Goal: Check status: Check status

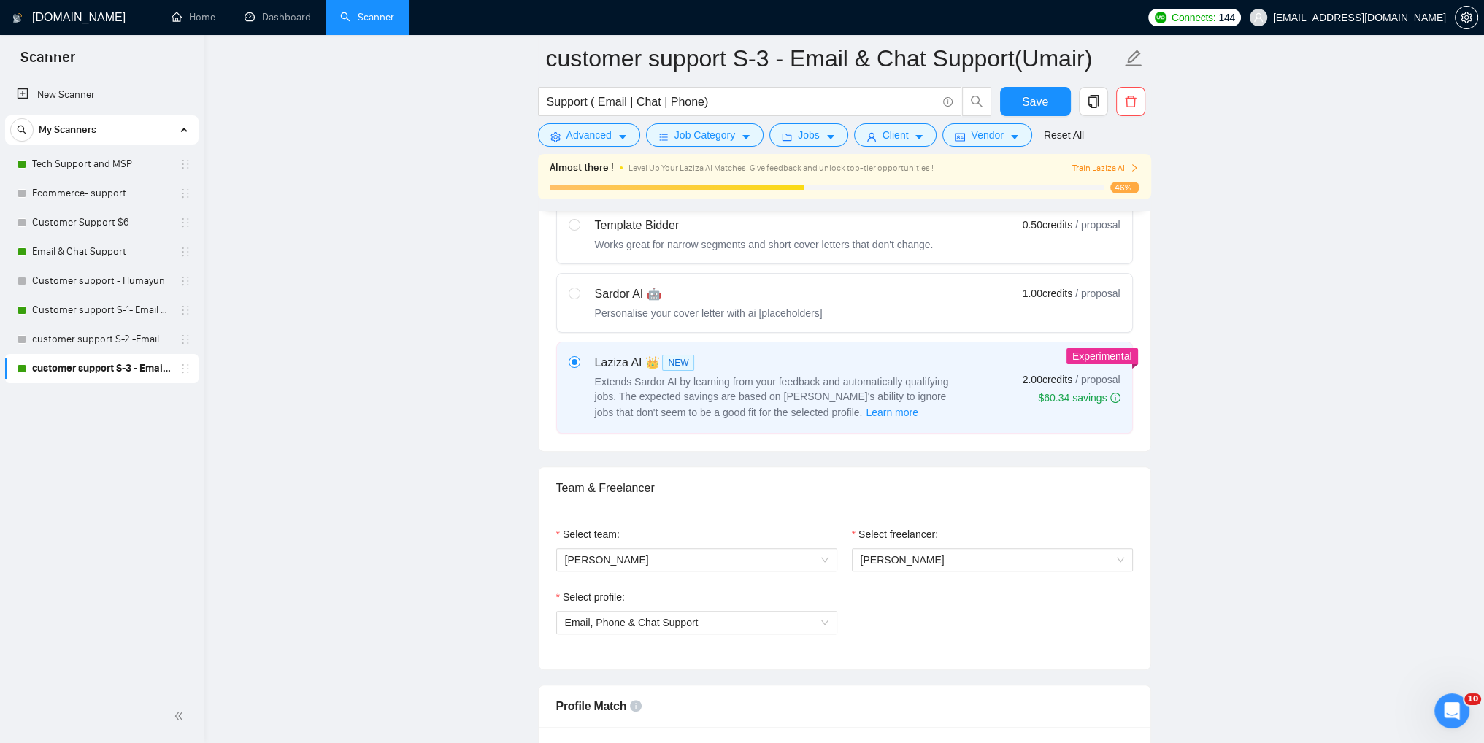
scroll to position [347, 0]
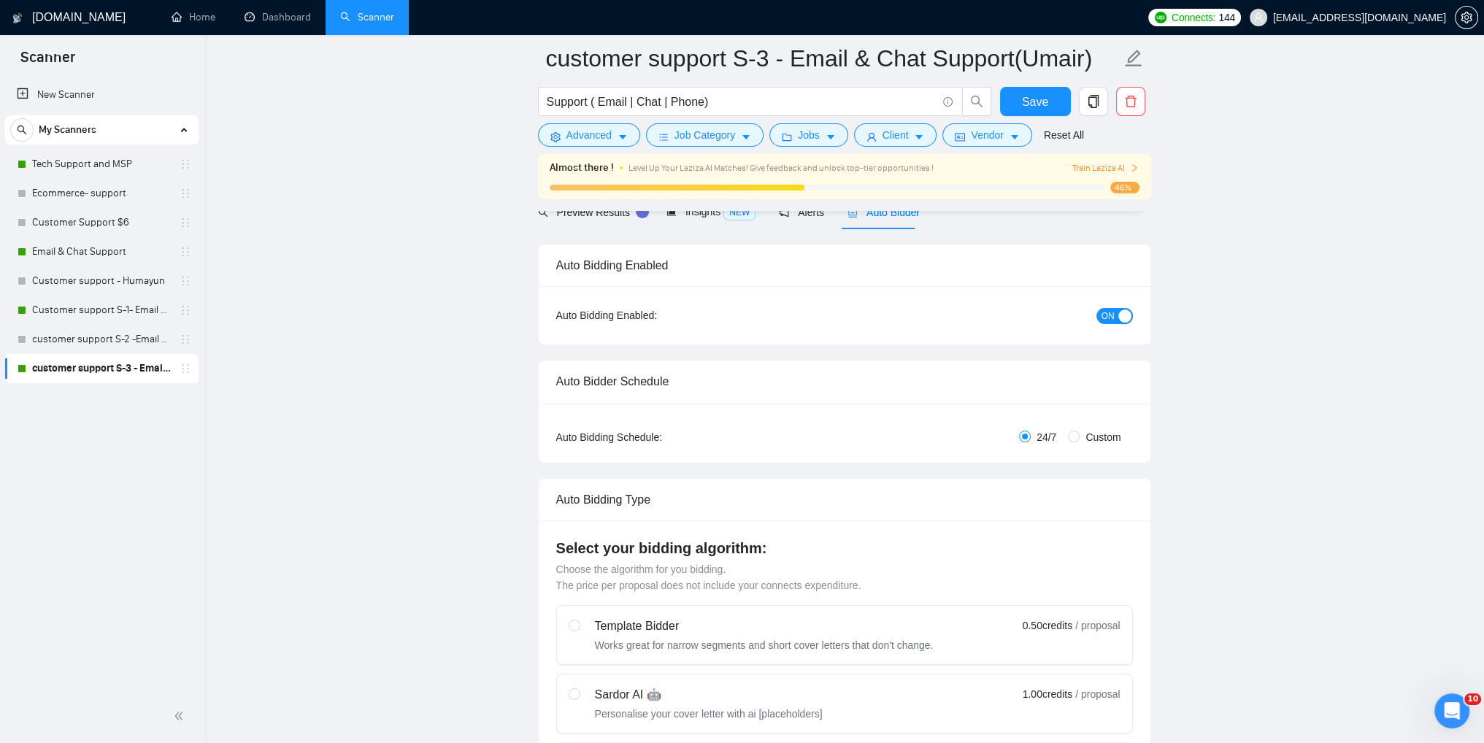
scroll to position [0, 0]
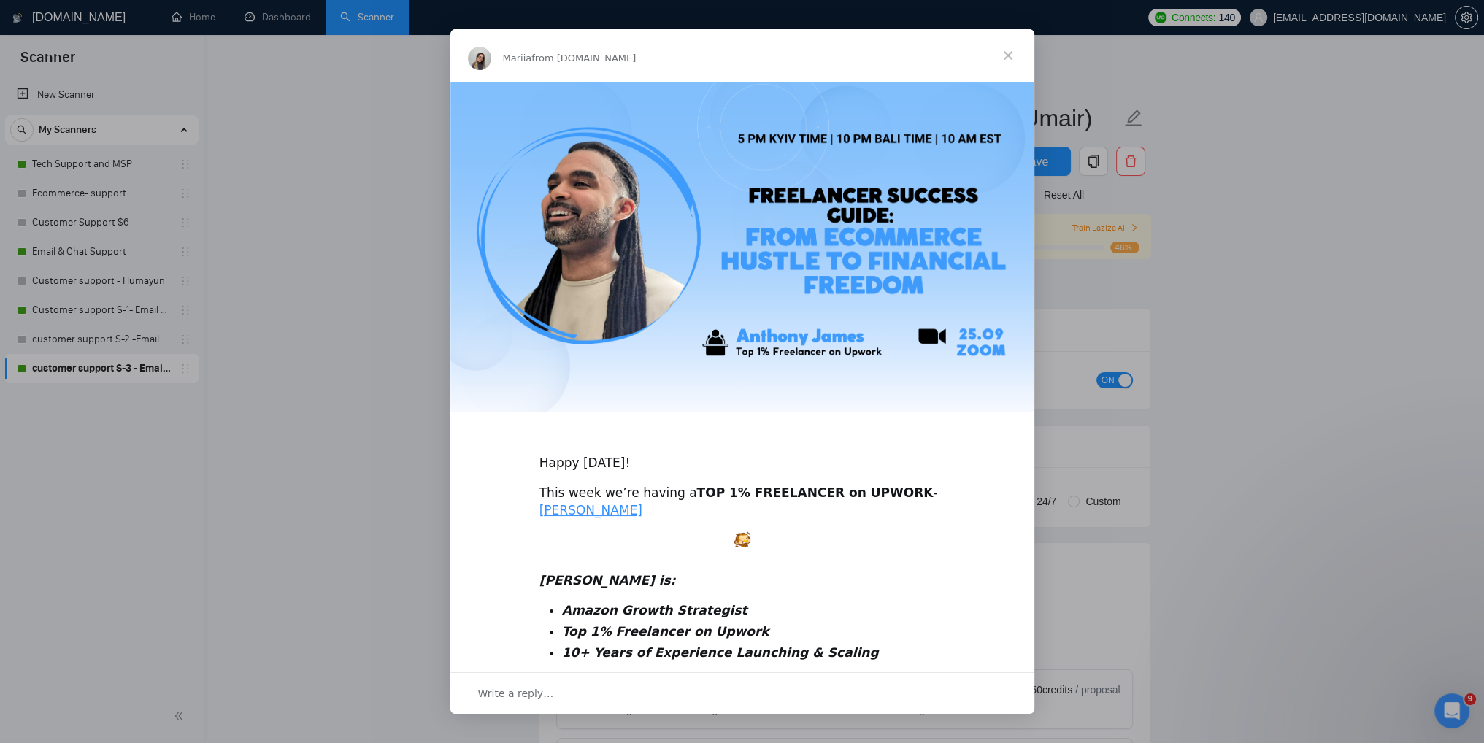
click at [1001, 55] on span "Close" at bounding box center [1008, 55] width 53 height 53
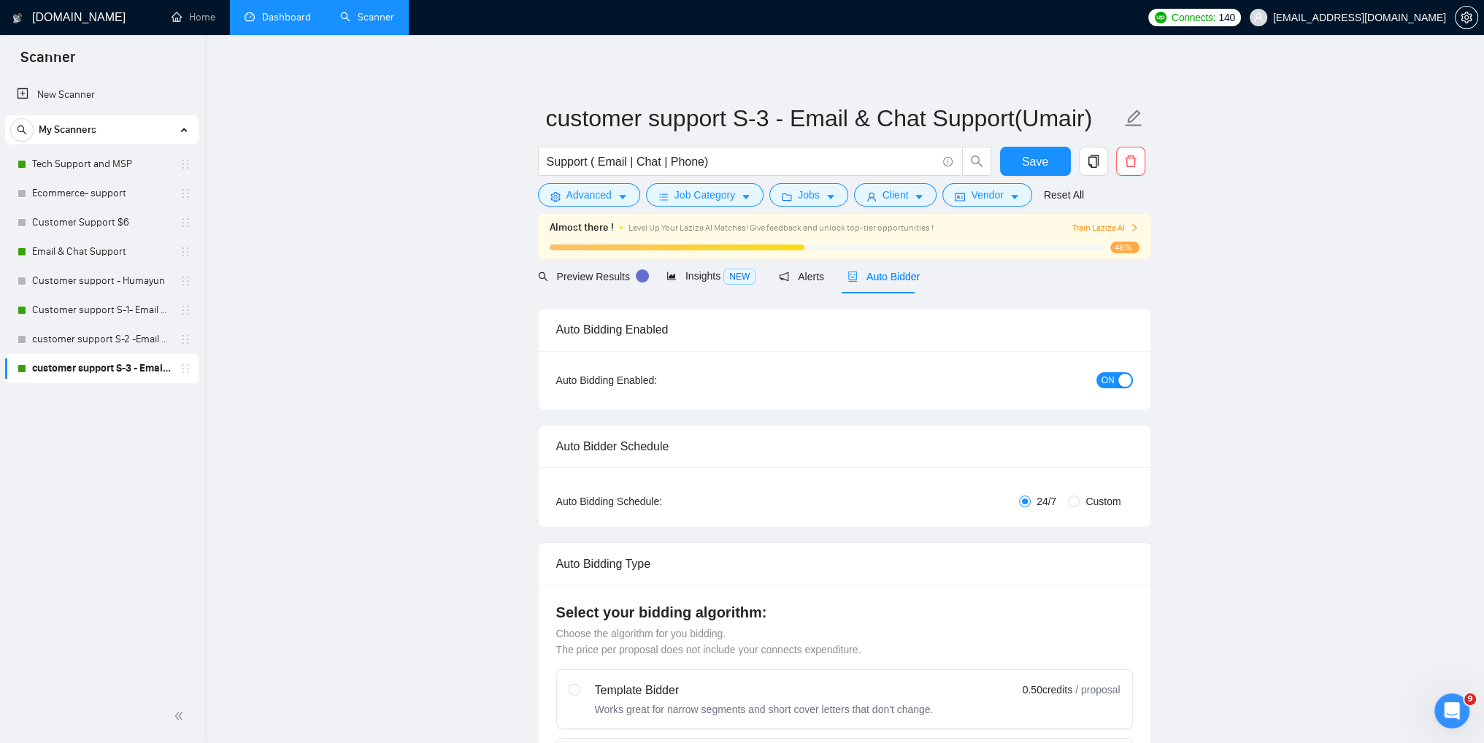
click at [271, 16] on link "Dashboard" at bounding box center [277, 17] width 66 height 12
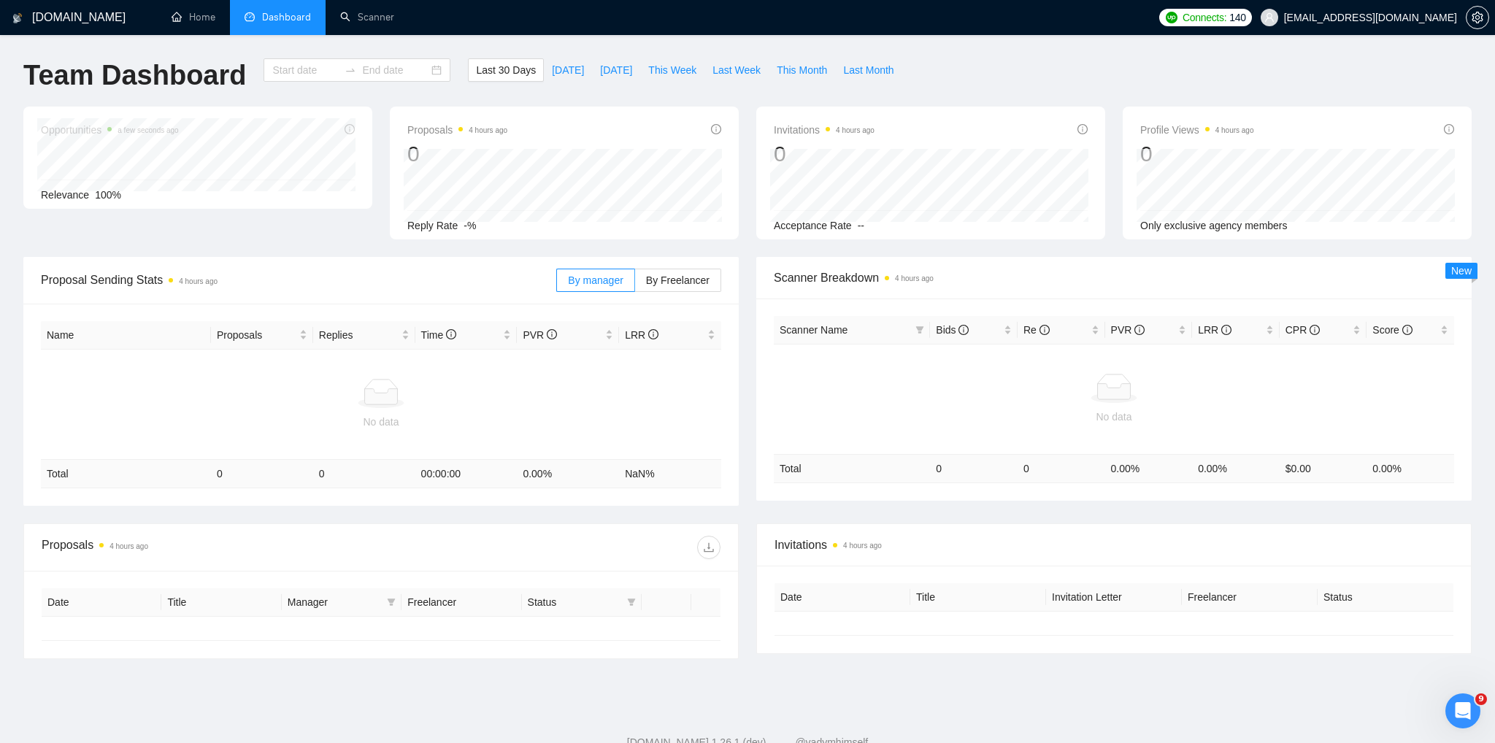
type input "[DATE]"
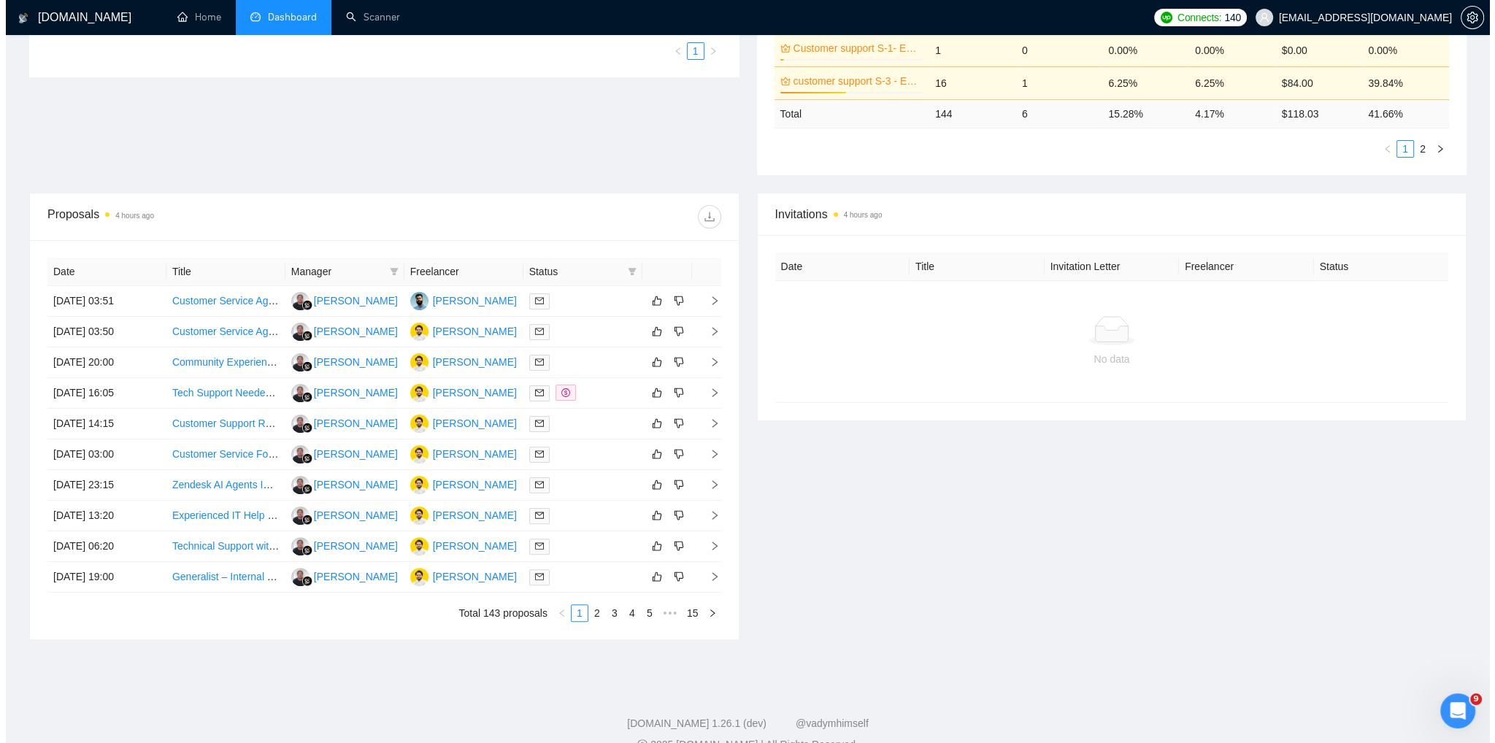
scroll to position [438, 0]
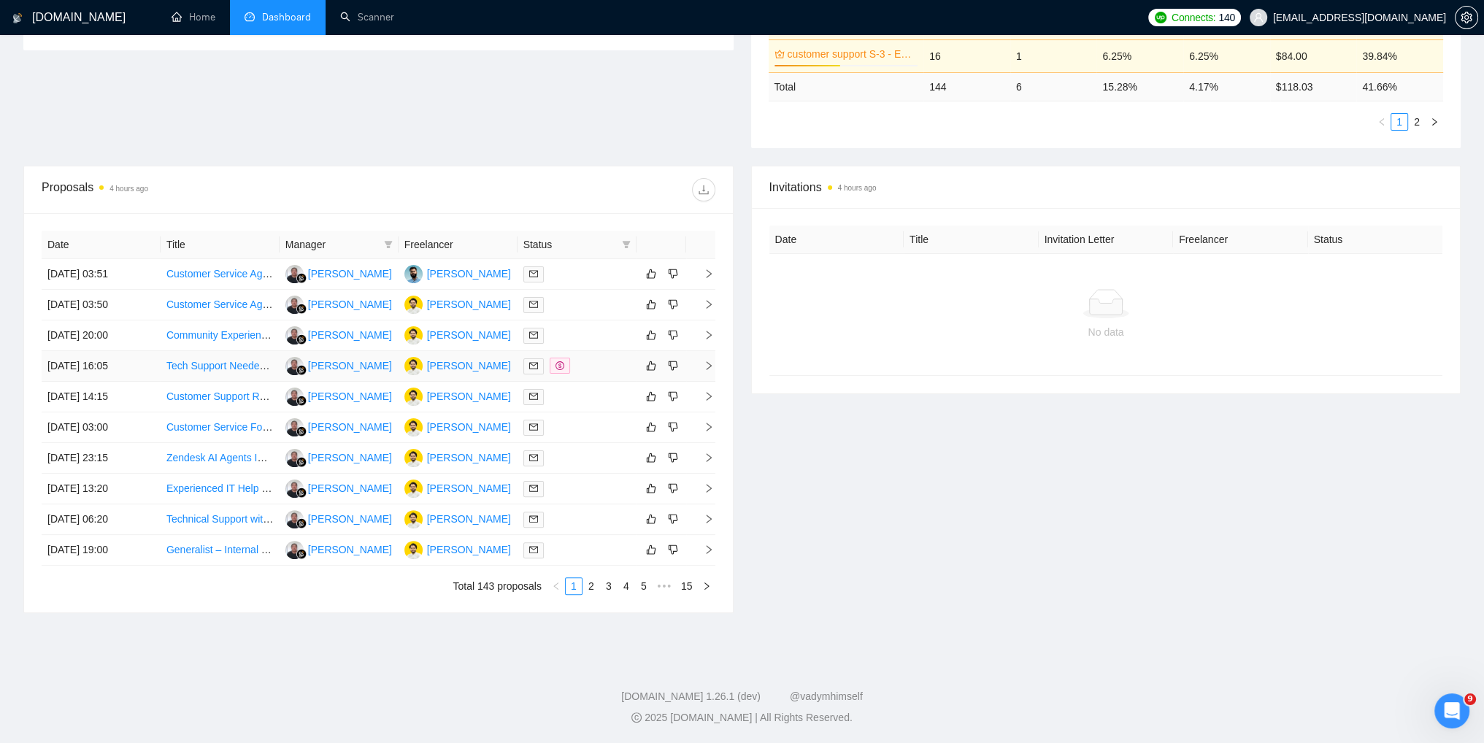
click at [708, 365] on icon "right" at bounding box center [708, 365] width 5 height 9
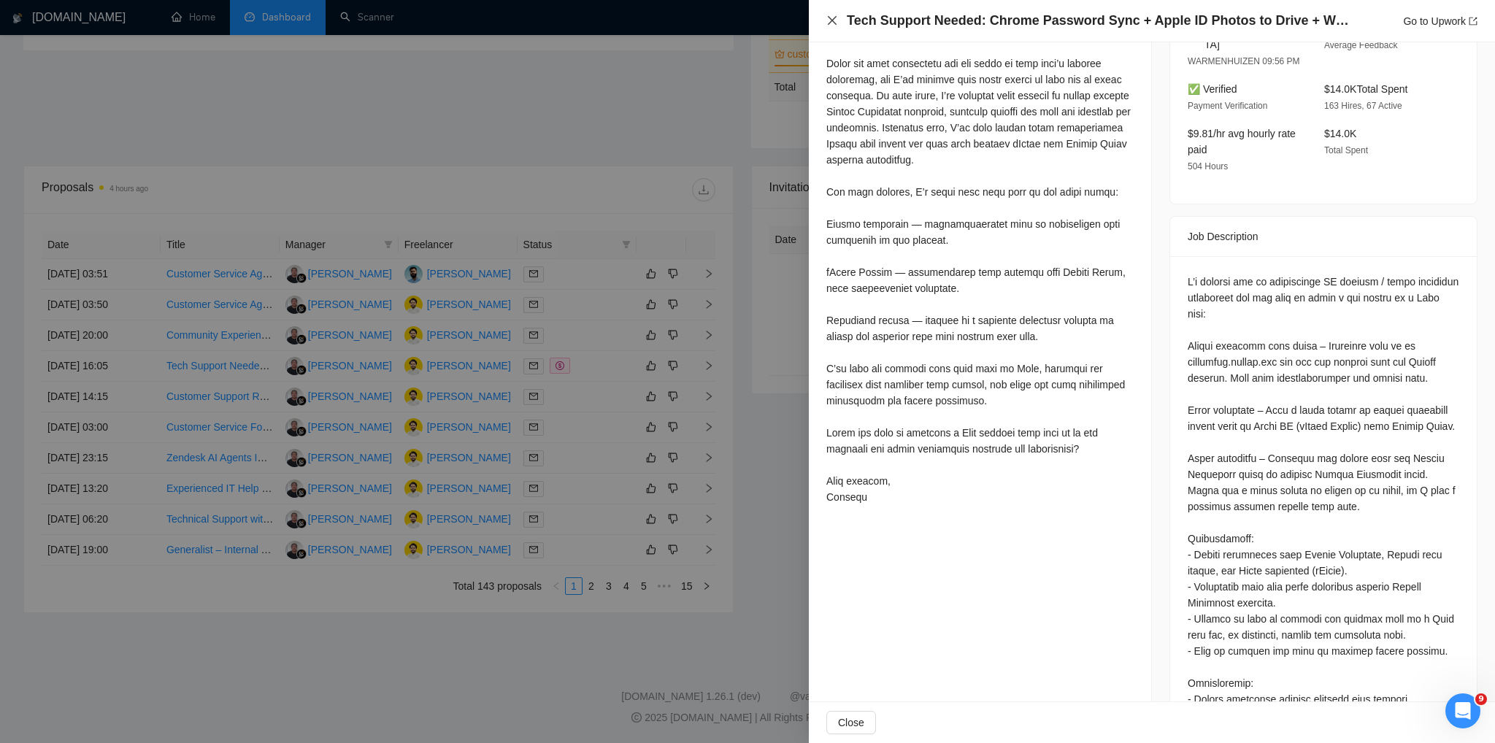
click at [830, 23] on icon "close" at bounding box center [832, 20] width 9 height 9
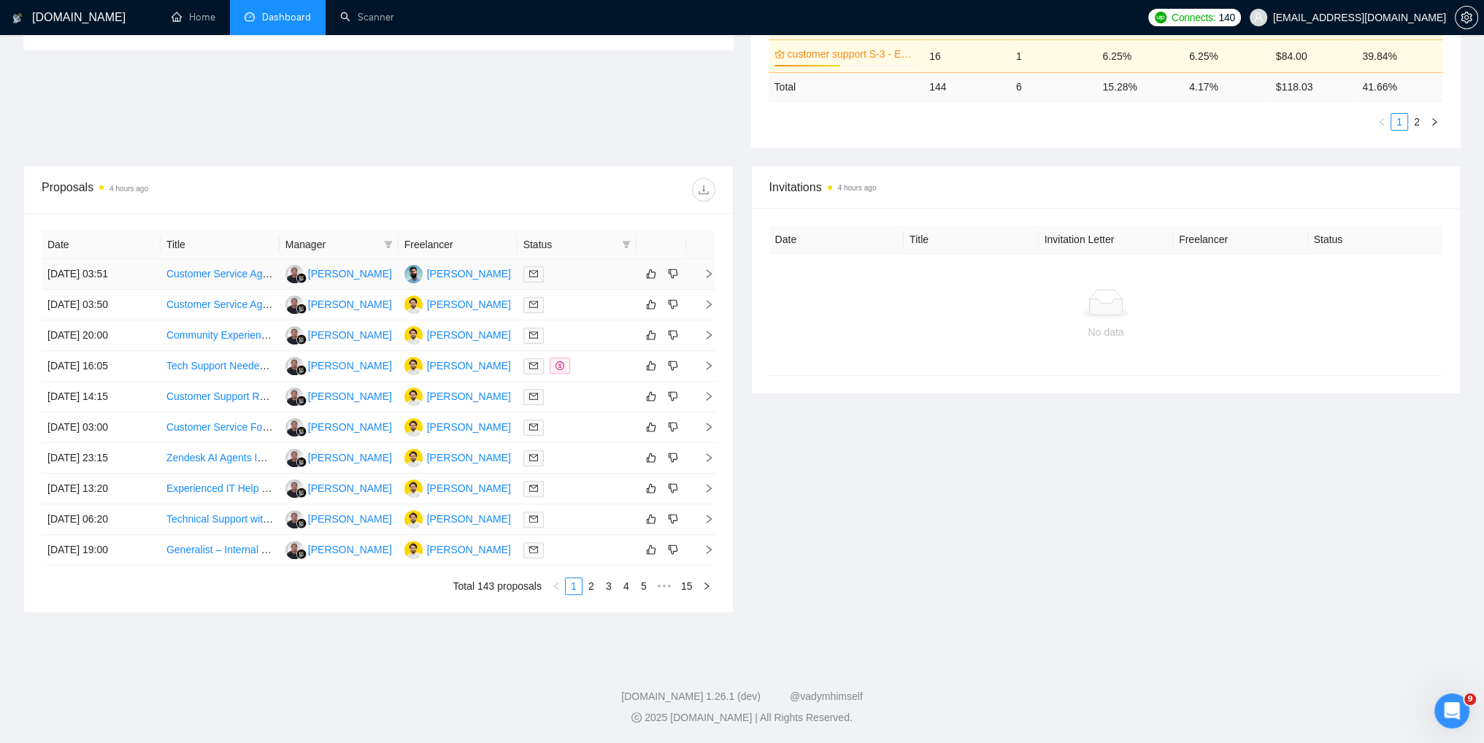
click at [709, 274] on icon "right" at bounding box center [709, 274] width 10 height 10
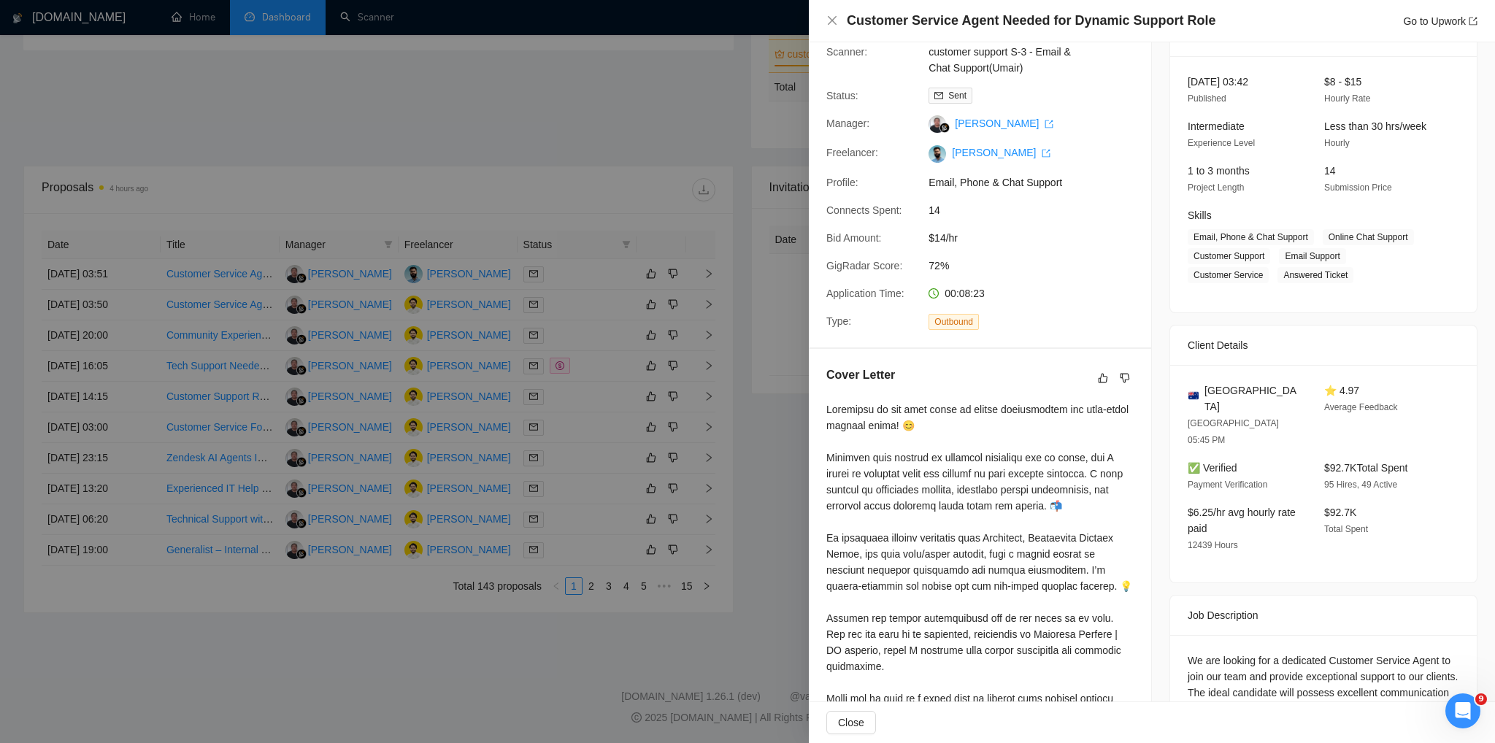
scroll to position [250, 0]
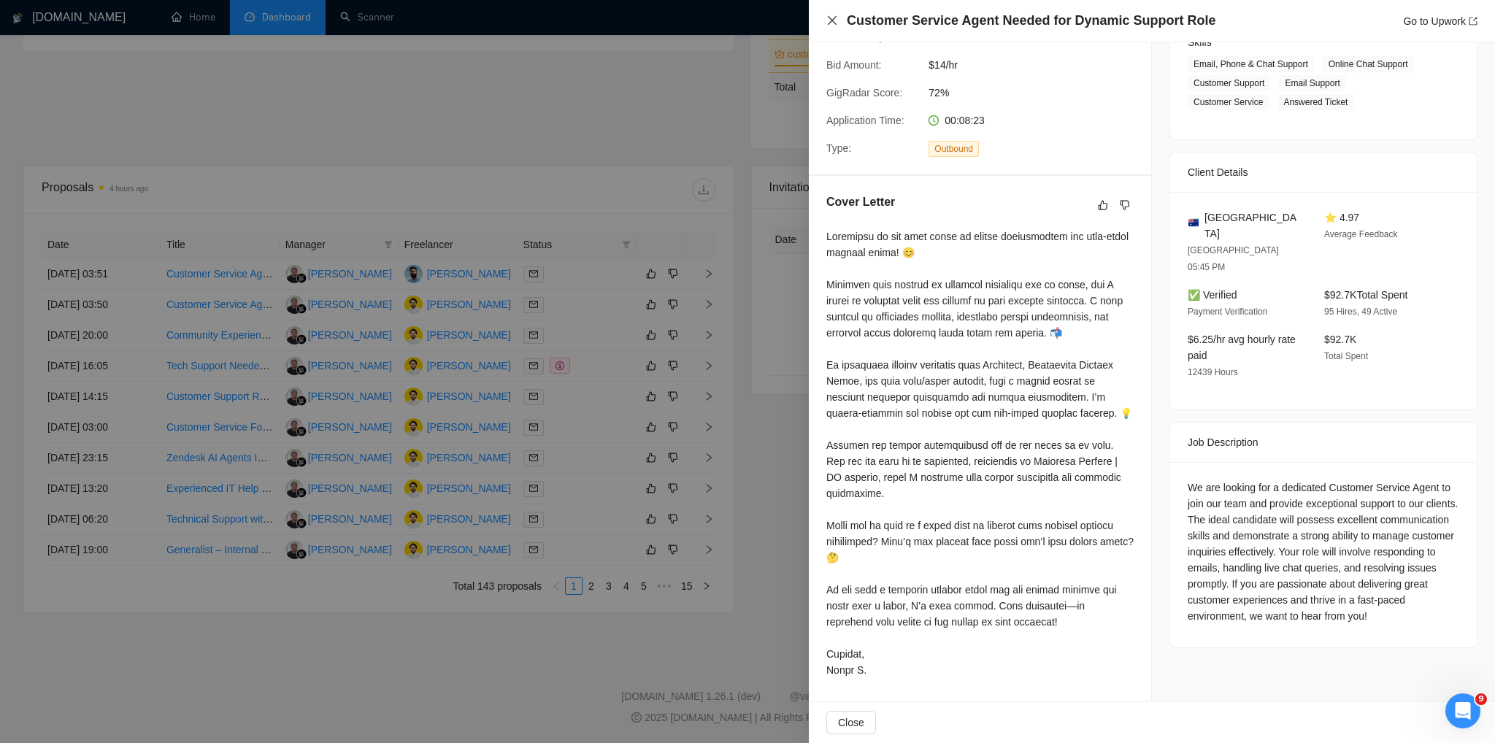
click at [830, 18] on icon "close" at bounding box center [832, 21] width 12 height 12
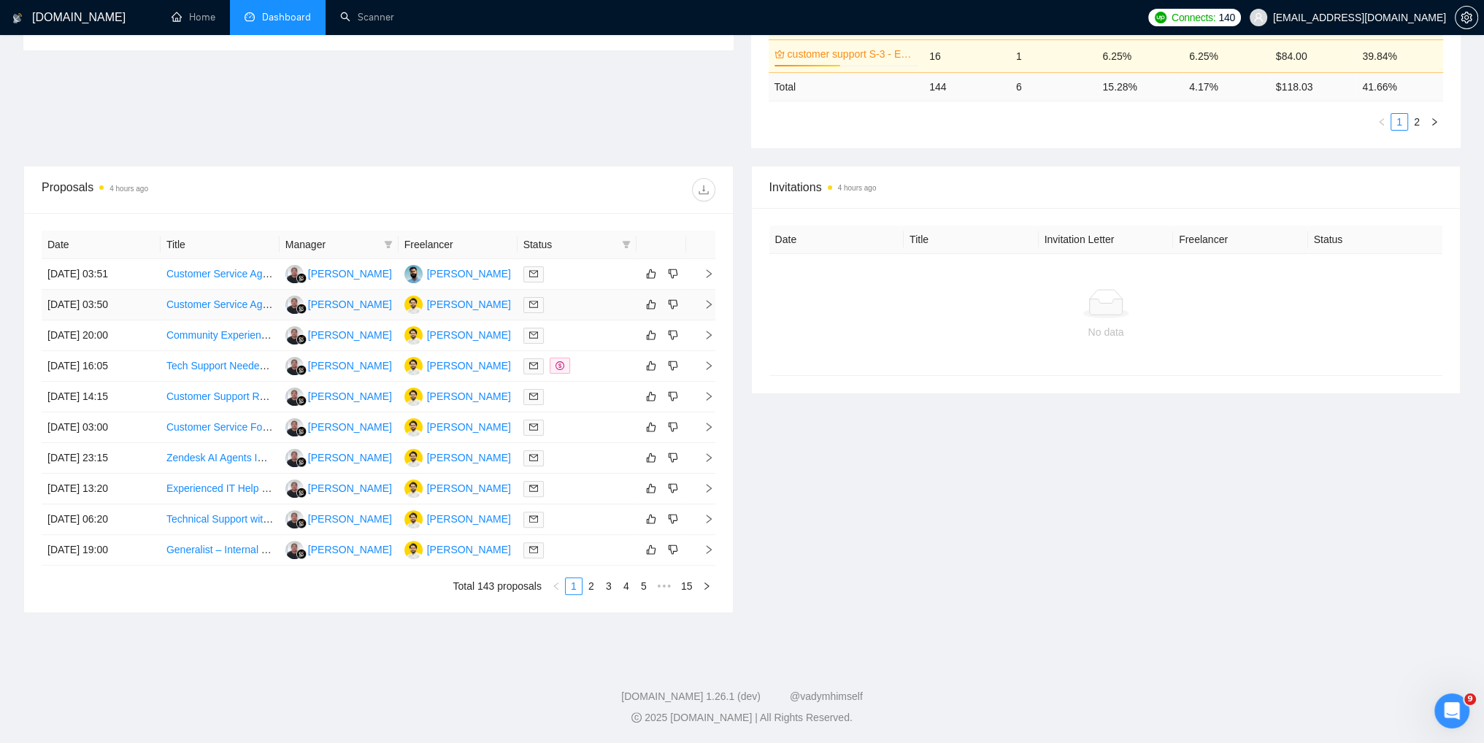
click at [708, 301] on icon "right" at bounding box center [709, 304] width 10 height 10
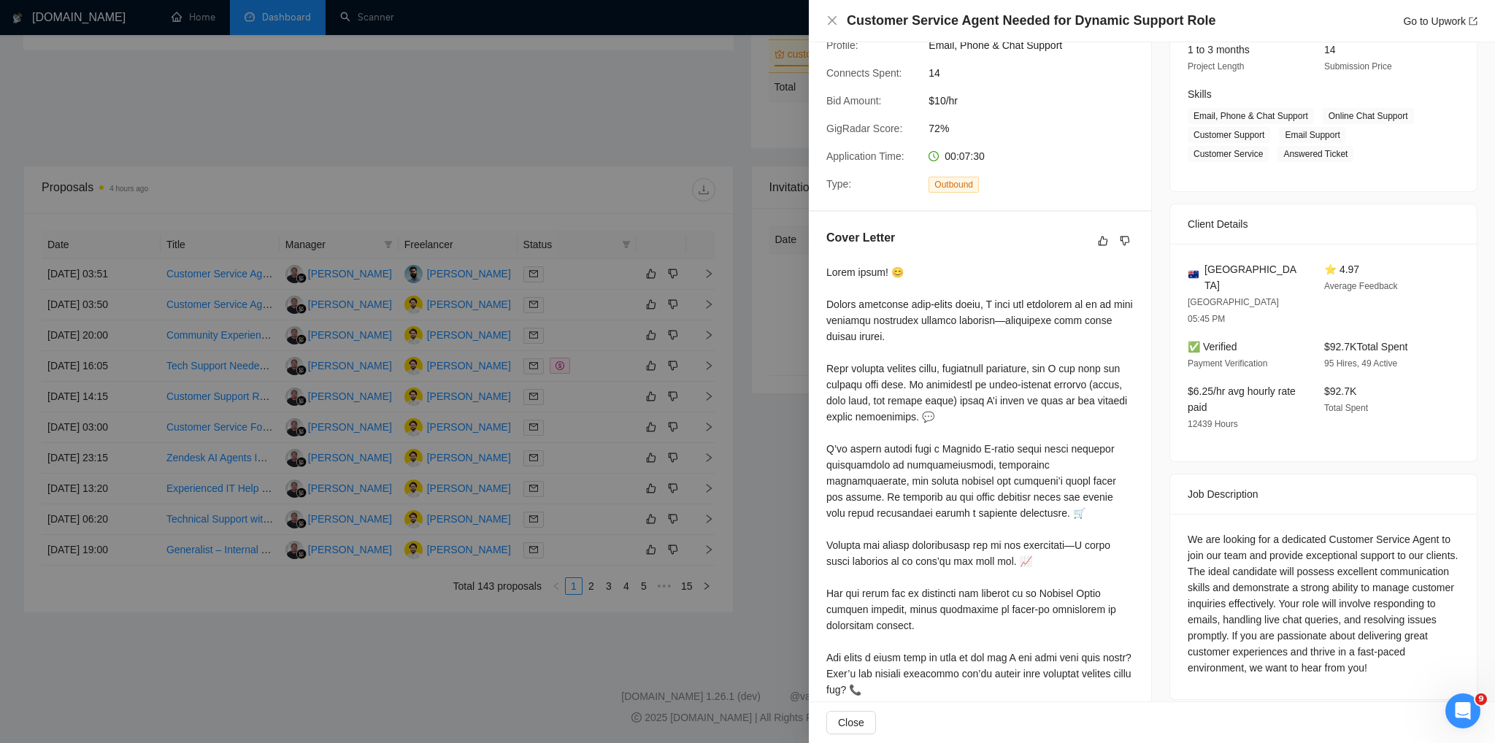
scroll to position [314, 0]
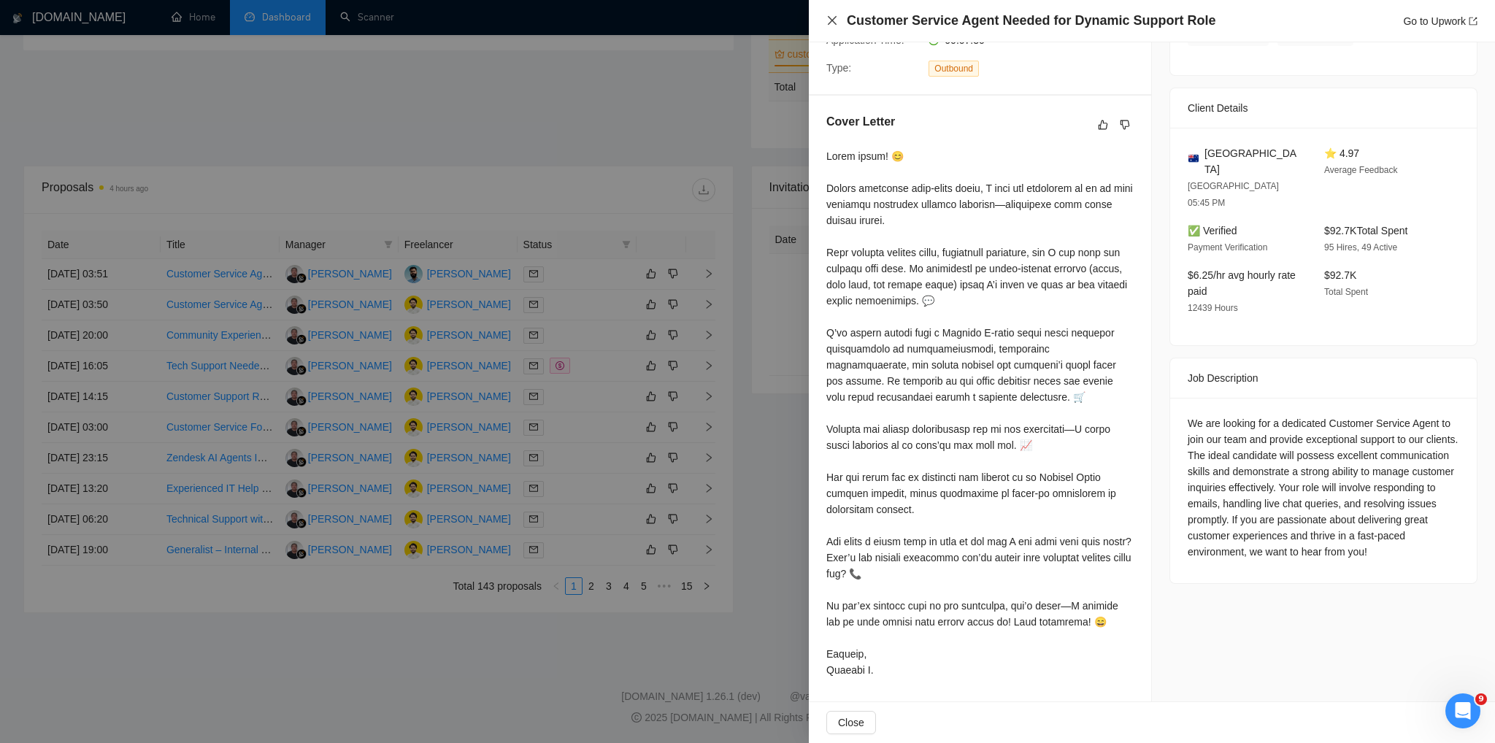
click at [837, 21] on icon "close" at bounding box center [832, 21] width 12 height 12
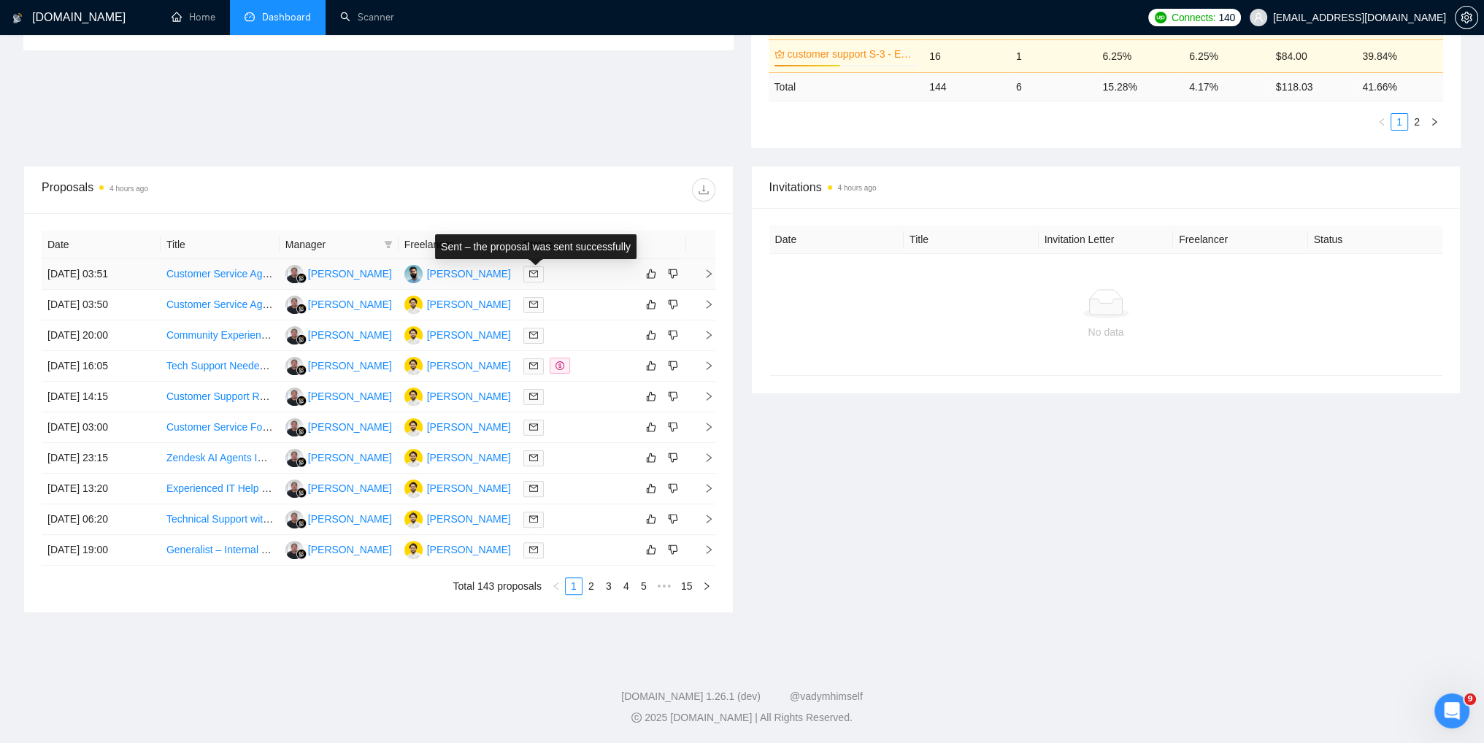
click at [531, 274] on icon "mail" at bounding box center [533, 273] width 9 height 9
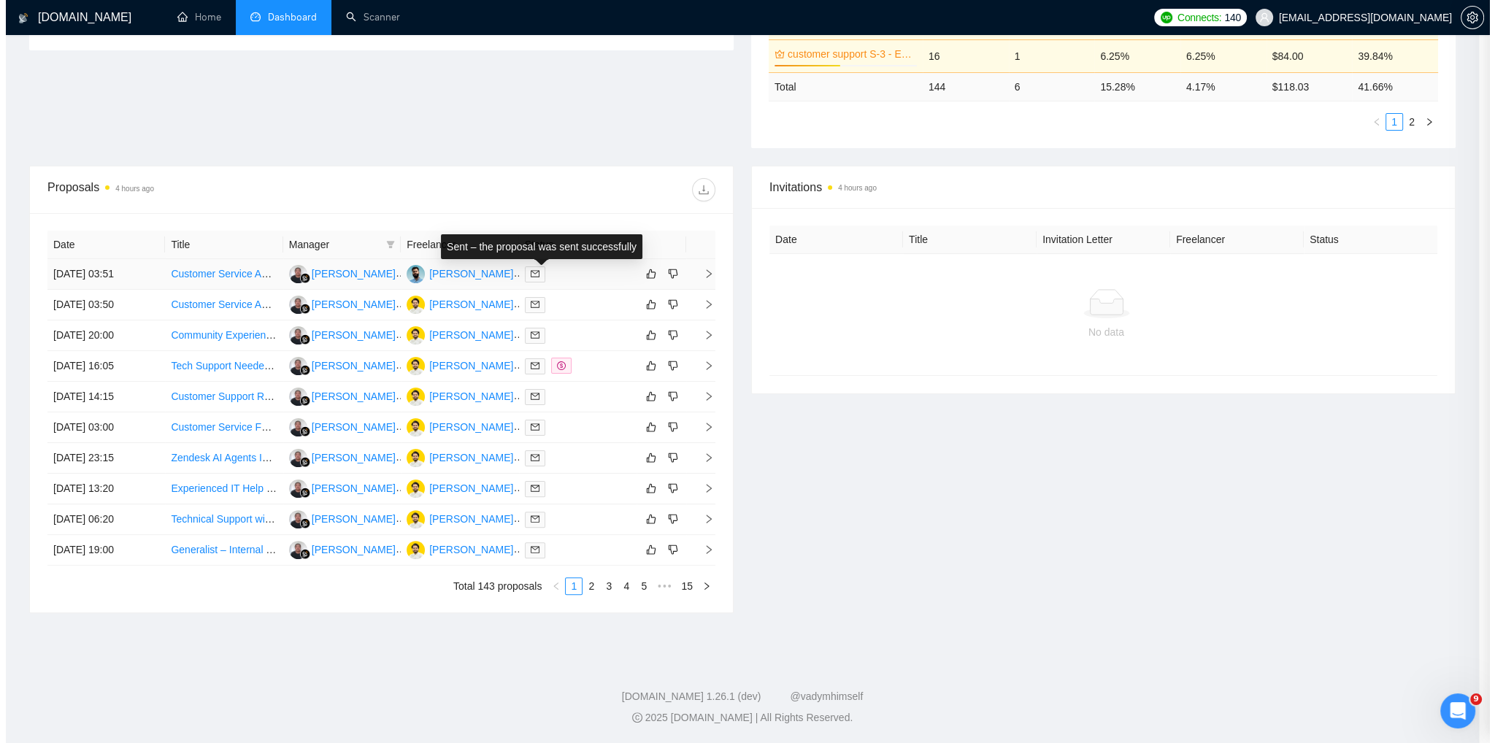
scroll to position [250, 0]
